Goal: Transaction & Acquisition: Purchase product/service

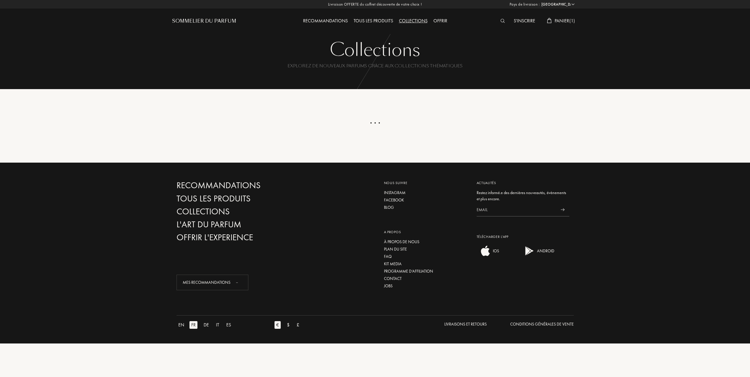
select select "FR"
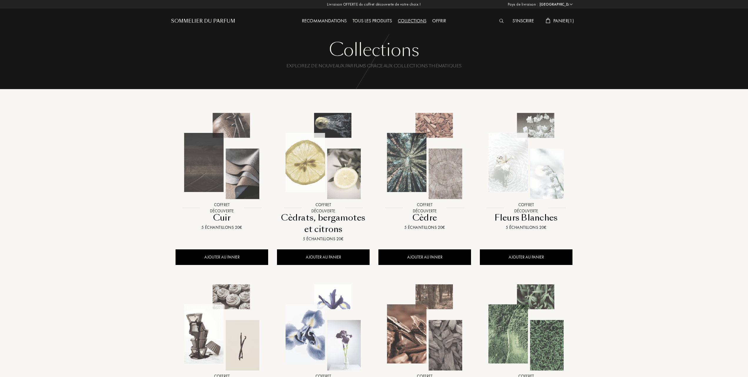
click at [330, 188] on img at bounding box center [323, 155] width 91 height 91
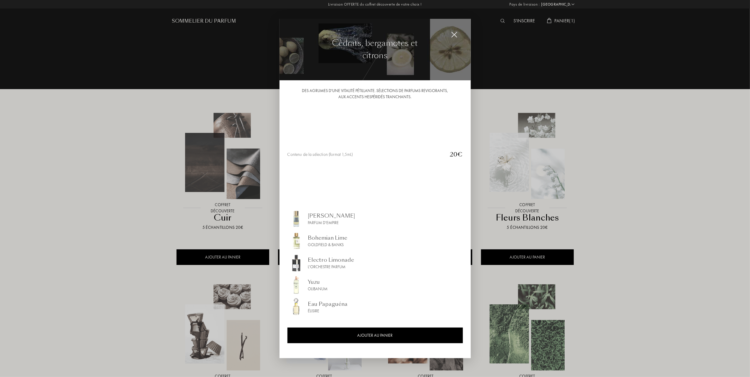
click at [325, 260] on div "Electro Limonade" at bounding box center [331, 260] width 46 height 8
click at [327, 236] on div "Bohemian Lime" at bounding box center [327, 238] width 39 height 8
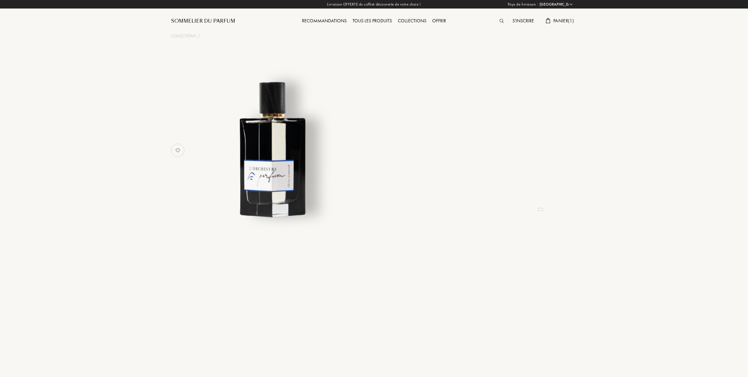
select select "FR"
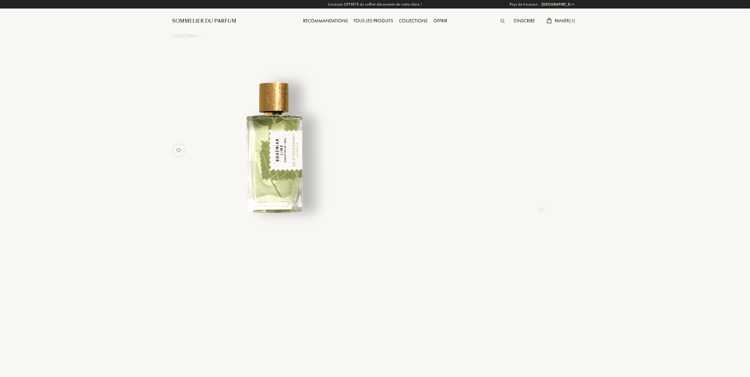
select select "FR"
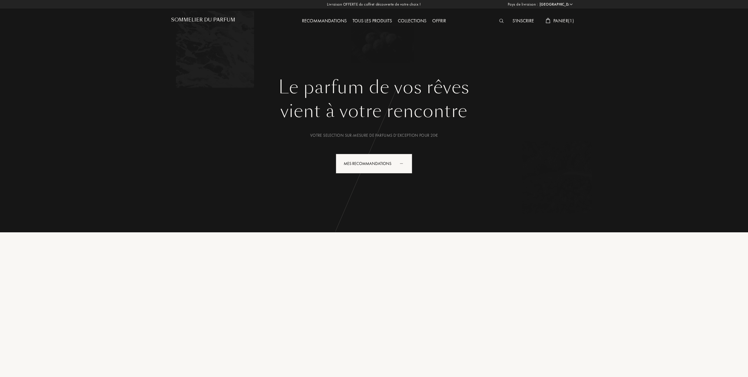
select select "FR"
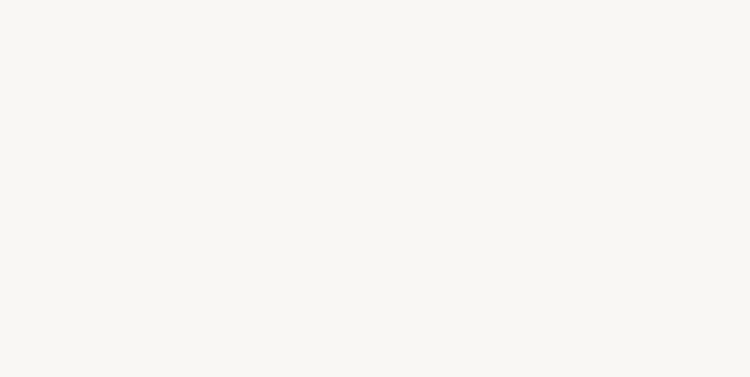
select select "FR"
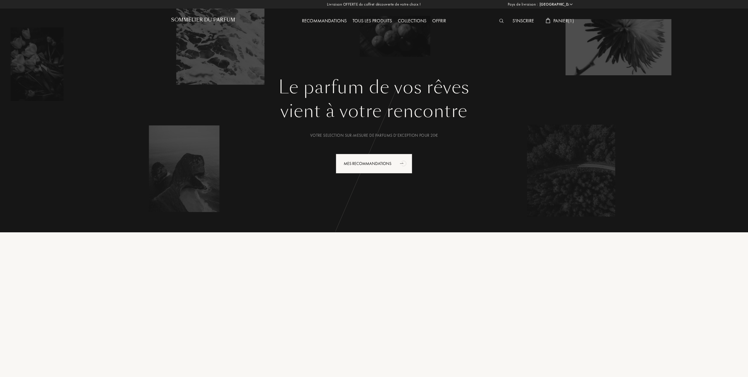
click at [562, 19] on span "Panier ( 1 )" at bounding box center [563, 21] width 21 height 6
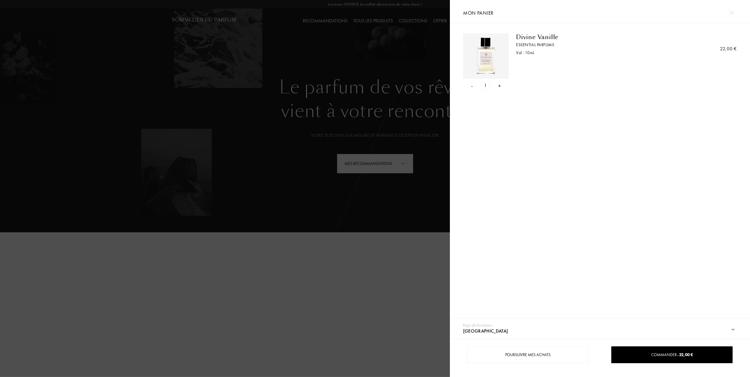
click at [363, 72] on div at bounding box center [225, 188] width 450 height 377
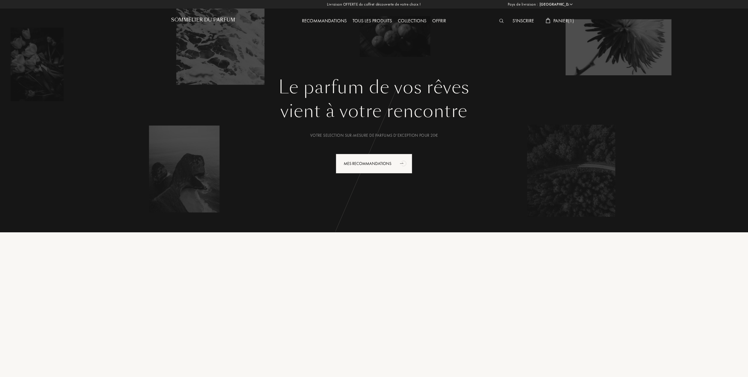
click at [566, 18] on span "Panier ( 1 )" at bounding box center [563, 21] width 21 height 6
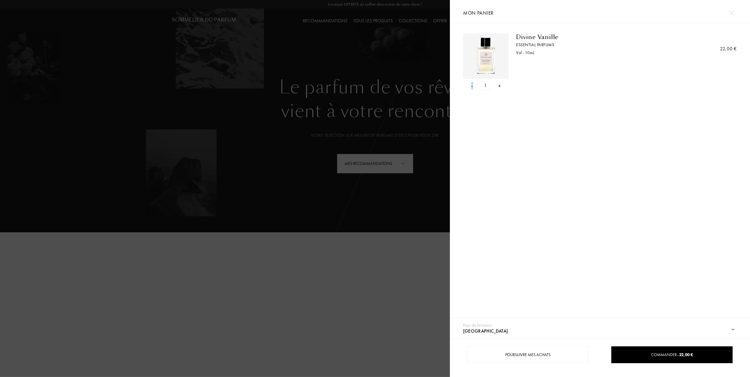
click at [472, 85] on div "-" at bounding box center [472, 86] width 2 height 8
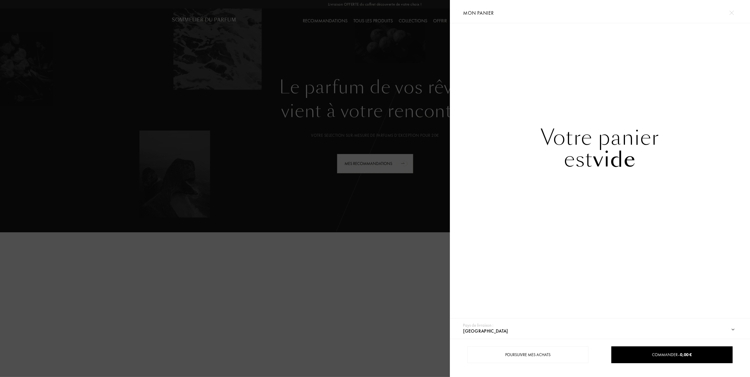
click at [301, 98] on div at bounding box center [225, 188] width 450 height 377
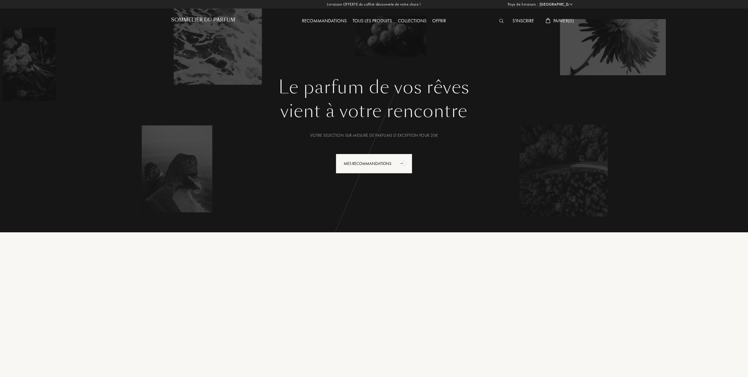
click at [378, 19] on div "Tous les produits" at bounding box center [372, 21] width 45 height 8
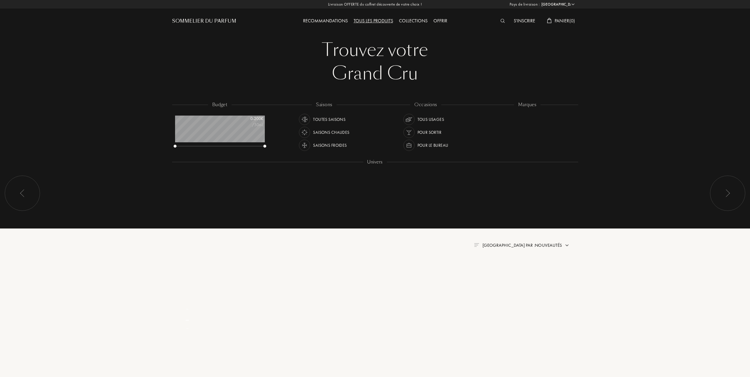
select select "FR"
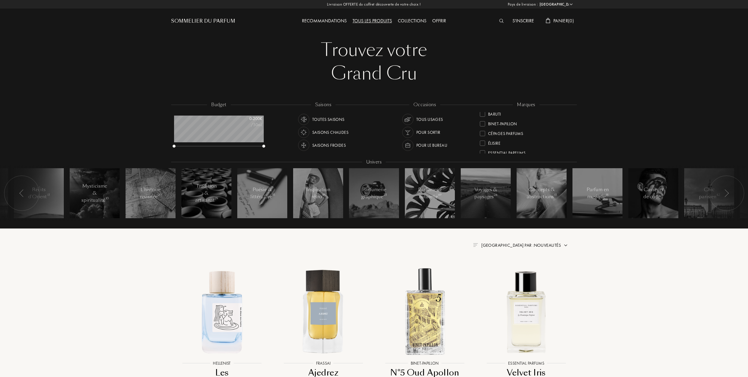
scroll to position [39, 0]
click at [482, 145] on div at bounding box center [482, 145] width 5 height 5
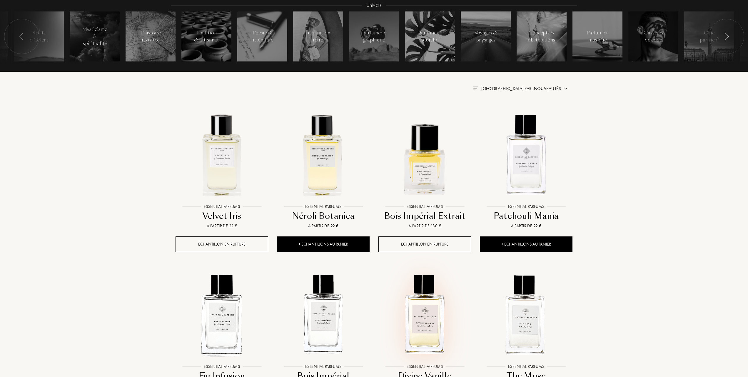
scroll to position [39, 0]
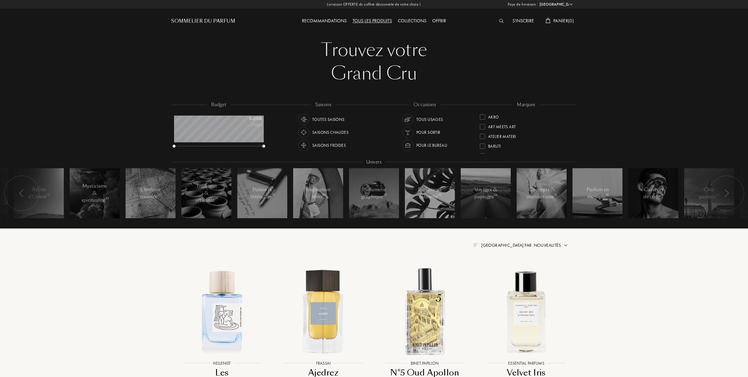
select select "FR"
click at [484, 133] on div at bounding box center [482, 135] width 5 height 5
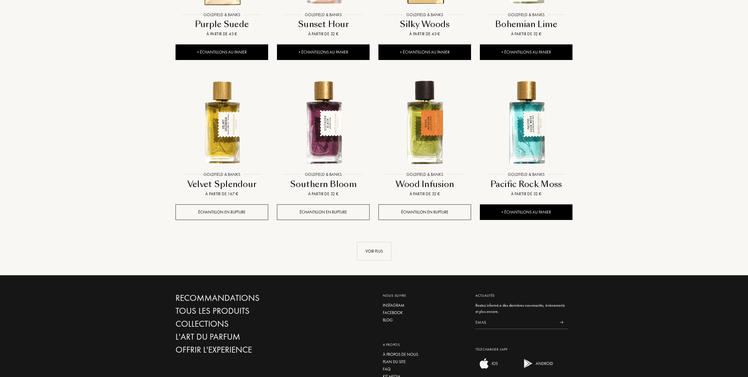
scroll to position [510, 0]
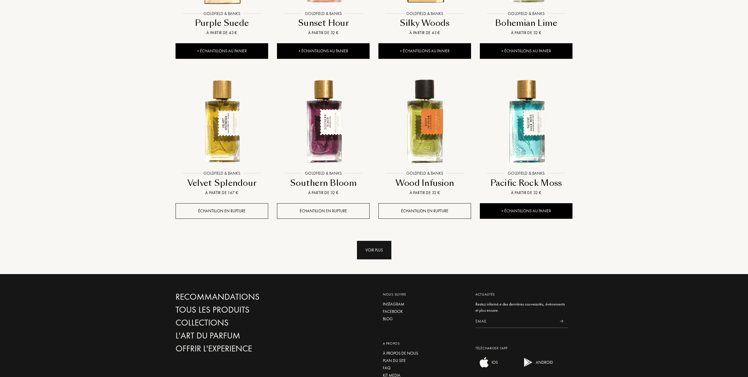
click at [373, 248] on div "Voir plus" at bounding box center [374, 250] width 34 height 19
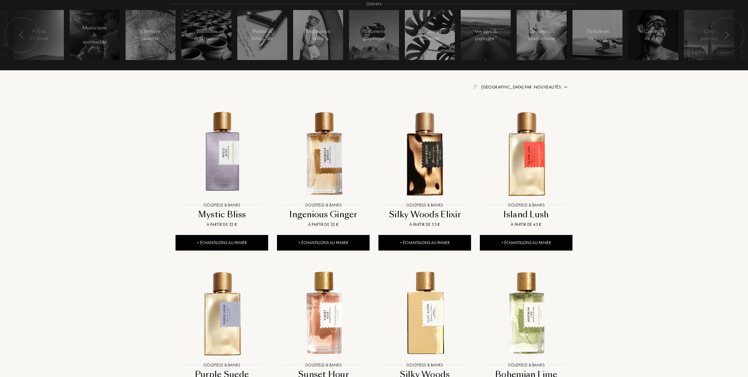
scroll to position [157, 0]
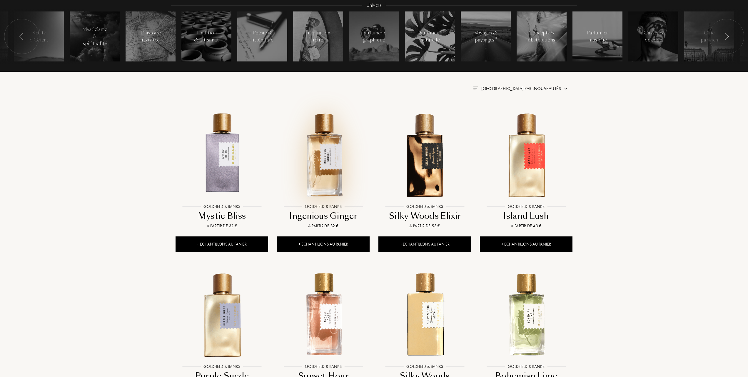
click at [321, 159] on img at bounding box center [323, 154] width 91 height 91
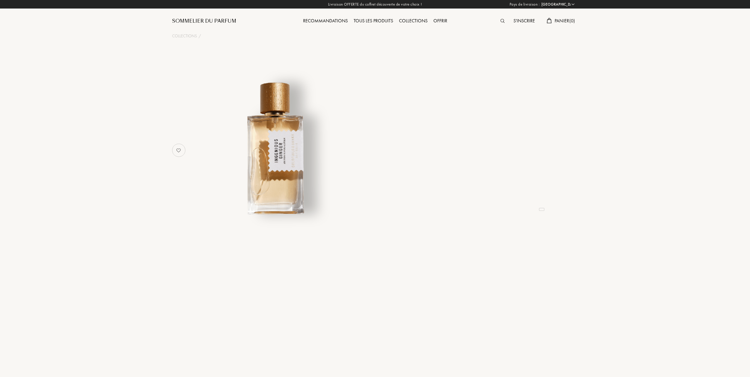
select select "FR"
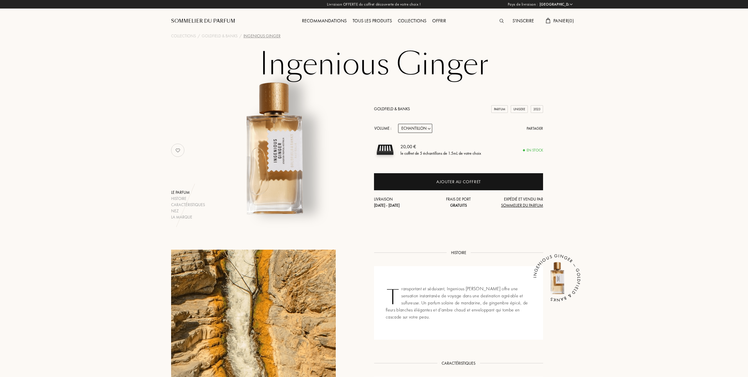
click at [428, 128] on select "Echantillon 10mL 50mL 100mL" at bounding box center [415, 128] width 34 height 9
select select "2"
click at [398, 124] on select "Echantillon 10mL 50mL 100mL" at bounding box center [415, 128] width 34 height 9
select select "2"
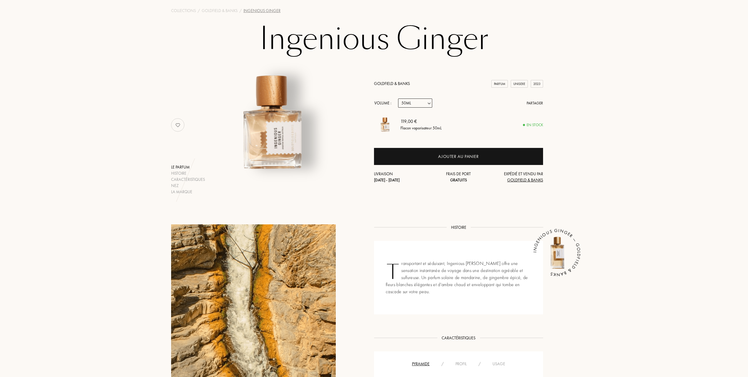
scroll to position [39, 0]
